Goal: Task Accomplishment & Management: Complete application form

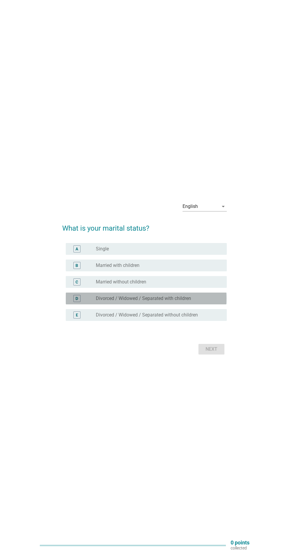
click at [78, 301] on div "D" at bounding box center [77, 298] width 3 height 6
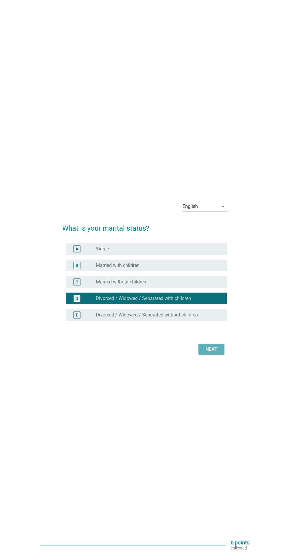
click at [213, 355] on button "Next" at bounding box center [212, 349] width 26 height 11
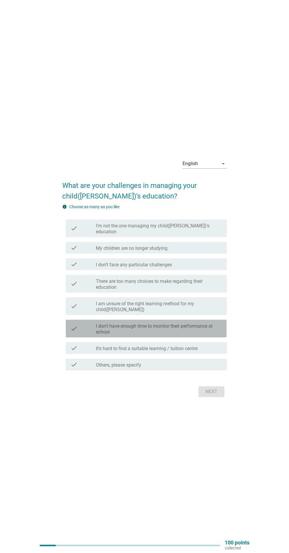
click at [216, 335] on label "I don't have enough time to monitor their performance at school" at bounding box center [159, 329] width 126 height 12
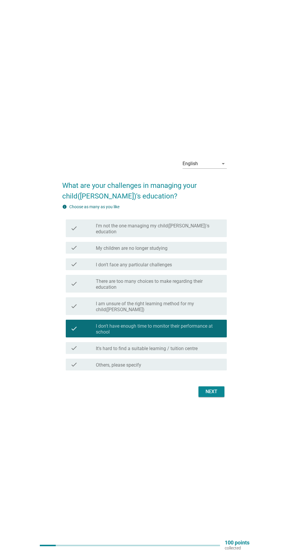
click at [197, 352] on label "It's hard to find a suitable learning / tuition centre" at bounding box center [147, 349] width 102 height 6
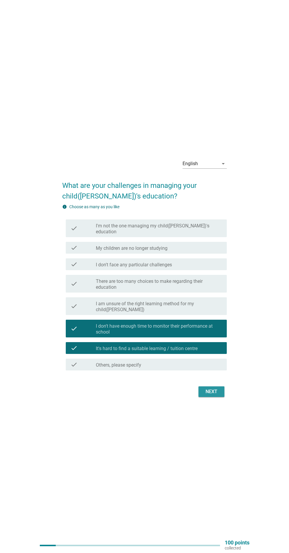
click at [210, 397] on button "Next" at bounding box center [212, 391] width 26 height 11
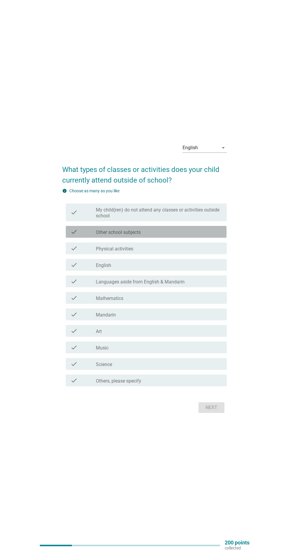
scroll to position [12, 0]
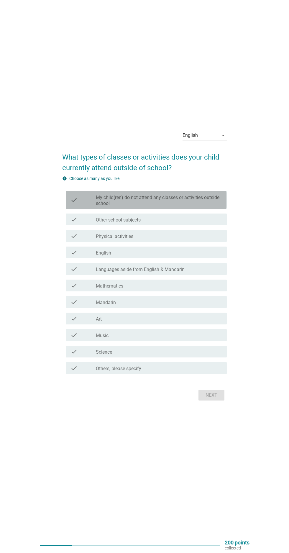
click at [74, 207] on icon "check" at bounding box center [74, 200] width 7 height 13
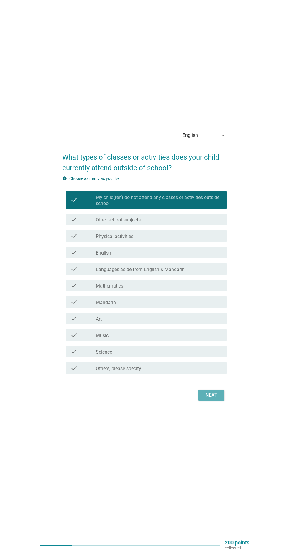
click at [216, 399] on div "Next" at bounding box center [211, 395] width 17 height 7
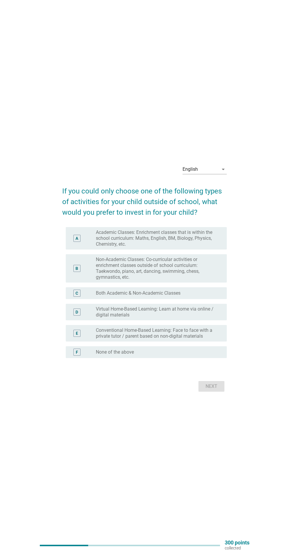
scroll to position [15, 0]
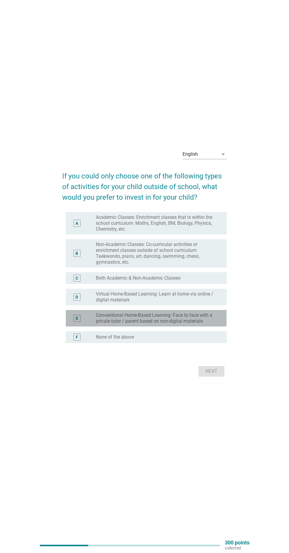
click at [80, 322] on div "E" at bounding box center [76, 318] width 7 height 7
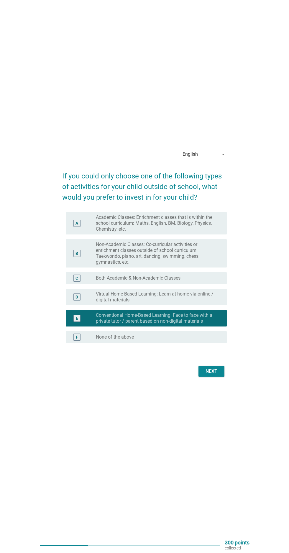
click at [77, 226] on div "A" at bounding box center [77, 223] width 3 height 6
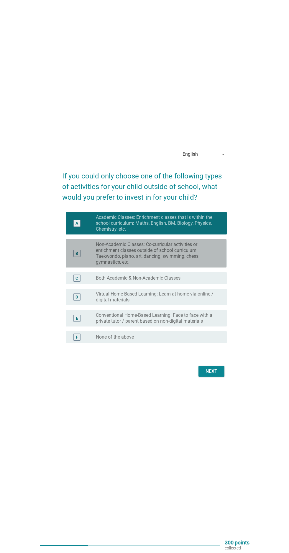
click at [77, 265] on div "B" at bounding box center [77, 254] width 13 height 24
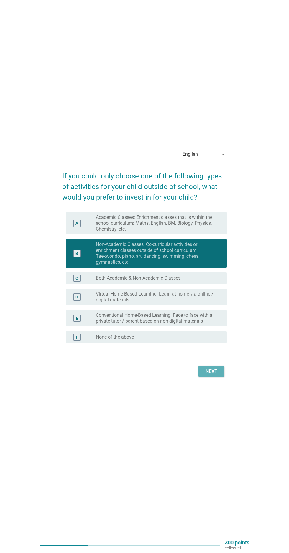
click at [224, 377] on button "Next" at bounding box center [212, 371] width 26 height 11
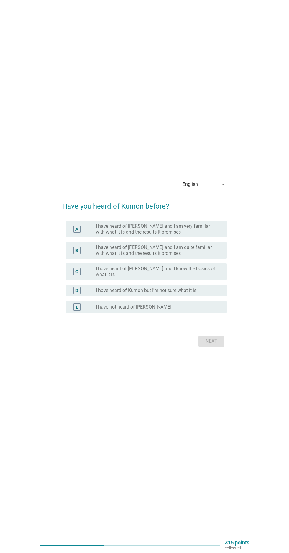
scroll to position [0, 0]
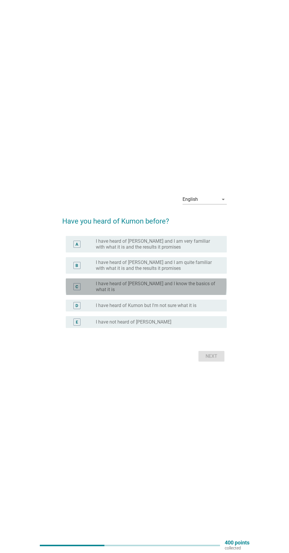
click at [76, 290] on div "C" at bounding box center [77, 286] width 3 height 6
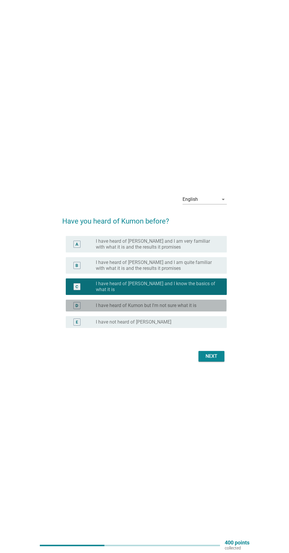
click at [79, 309] on div "D" at bounding box center [76, 305] width 7 height 7
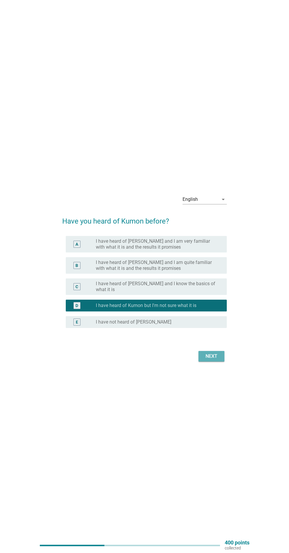
click at [220, 362] on button "Next" at bounding box center [212, 356] width 26 height 11
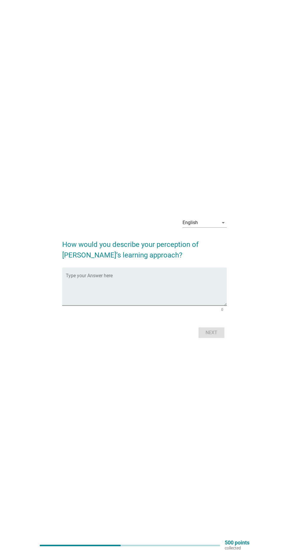
click at [90, 302] on textarea "Type your Answer here" at bounding box center [146, 290] width 161 height 31
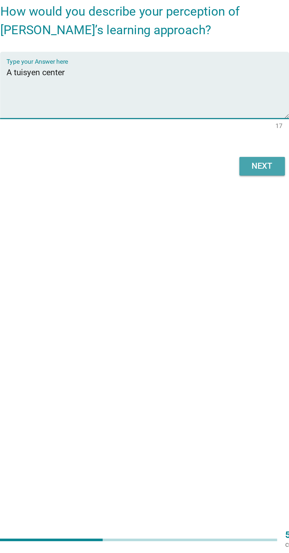
type textarea "A tuisyen center"
click at [210, 336] on div "Next" at bounding box center [211, 332] width 17 height 7
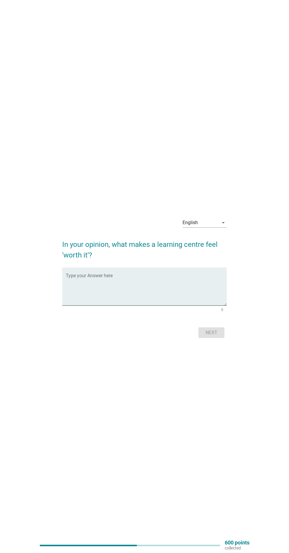
click at [127, 302] on textarea "Type your Answer here" at bounding box center [146, 290] width 161 height 31
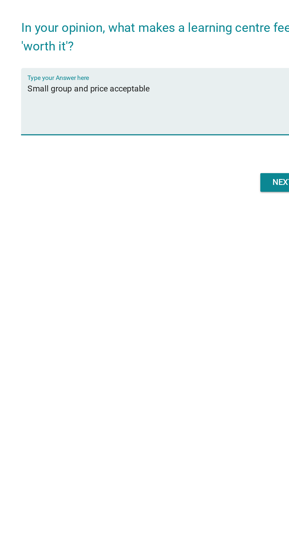
click at [113, 301] on textarea "Small group and price acceptable" at bounding box center [146, 290] width 161 height 31
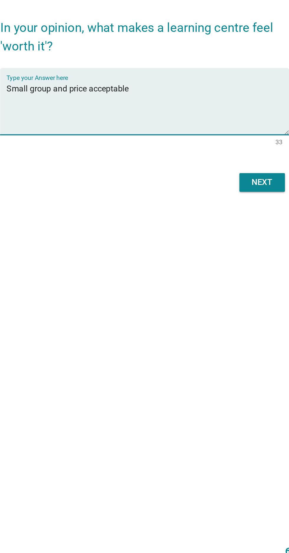
click at [135, 298] on textarea "Small group and price acceptable" at bounding box center [146, 290] width 161 height 31
type textarea "Small group and price acceptable"
click at [210, 336] on div "Next" at bounding box center [211, 332] width 17 height 7
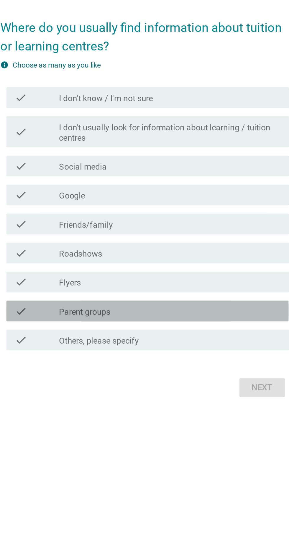
click at [85, 351] on div "check" at bounding box center [83, 347] width 25 height 7
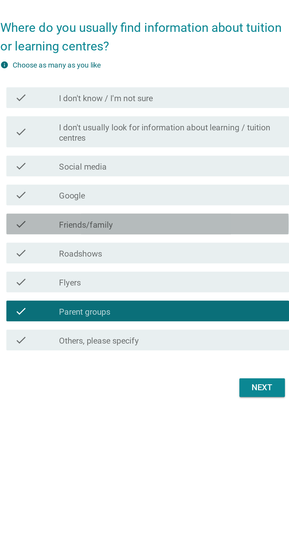
click at [84, 304] on div "check check_box_outline_blank Friends/family" at bounding box center [146, 298] width 161 height 12
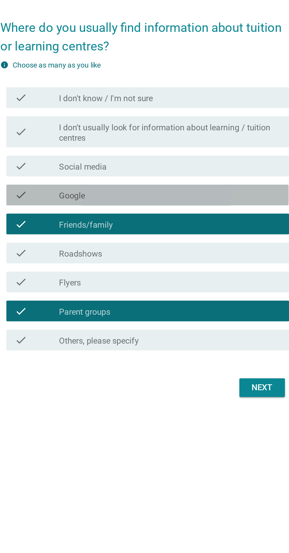
click at [83, 285] on div "check" at bounding box center [83, 281] width 25 height 7
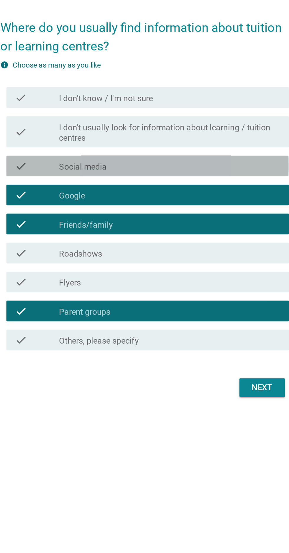
click at [79, 268] on div "check" at bounding box center [83, 264] width 25 height 7
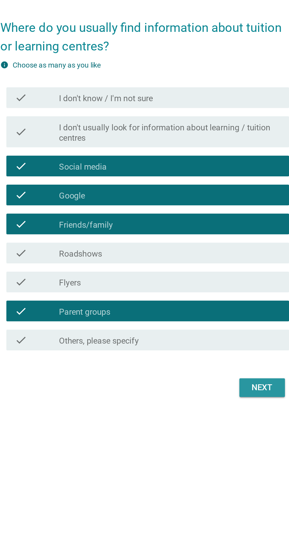
click at [210, 396] on button "Next" at bounding box center [212, 391] width 26 height 11
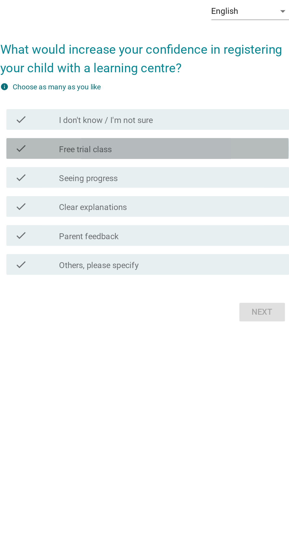
click at [82, 258] on div "check" at bounding box center [83, 254] width 25 height 7
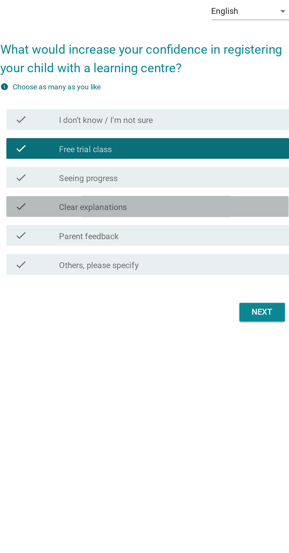
click at [89, 294] on div "check check_box_outline_blank Clear explanations" at bounding box center [146, 288] width 161 height 12
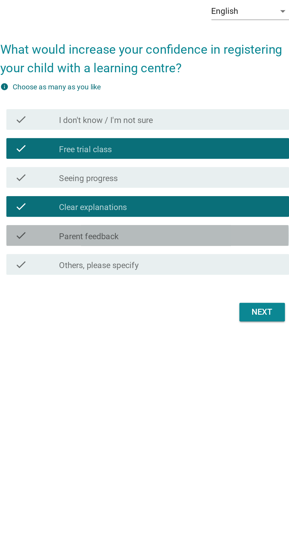
click at [89, 308] on div "check" at bounding box center [83, 304] width 25 height 7
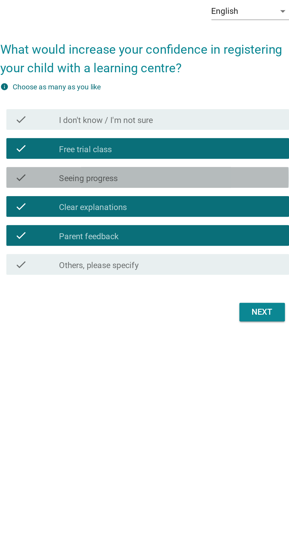
click at [86, 275] on div "check" at bounding box center [83, 271] width 25 height 7
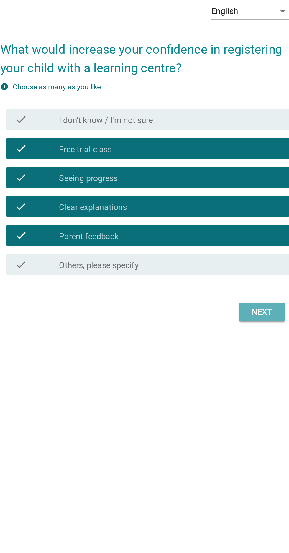
click at [211, 352] on div "Next" at bounding box center [211, 348] width 17 height 7
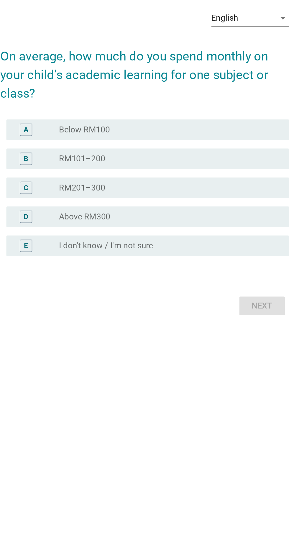
scroll to position [4, 0]
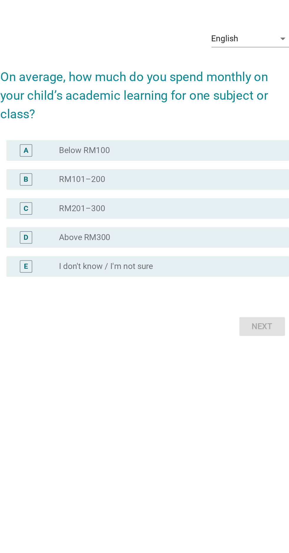
click at [77, 259] on div "A" at bounding box center [77, 256] width 3 height 6
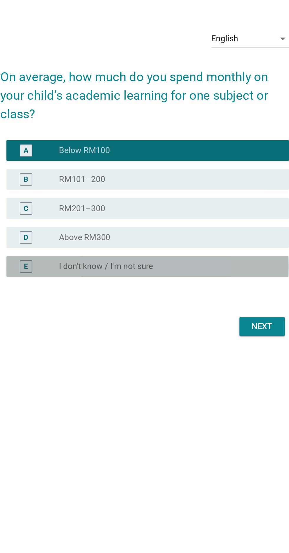
click at [84, 326] on div "E" at bounding box center [83, 322] width 25 height 7
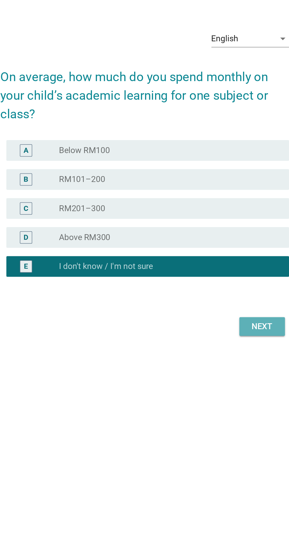
click at [212, 360] on div "Next" at bounding box center [211, 356] width 17 height 7
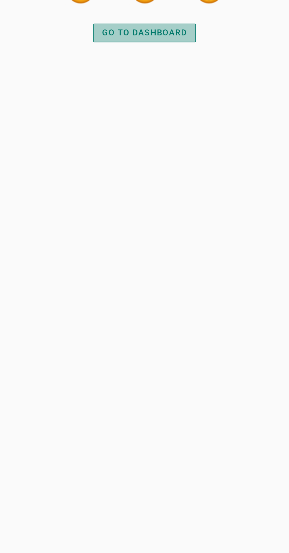
click at [134, 186] on div "GO TO DASHBOARD" at bounding box center [144, 189] width 48 height 7
